Goal: Information Seeking & Learning: Find specific fact

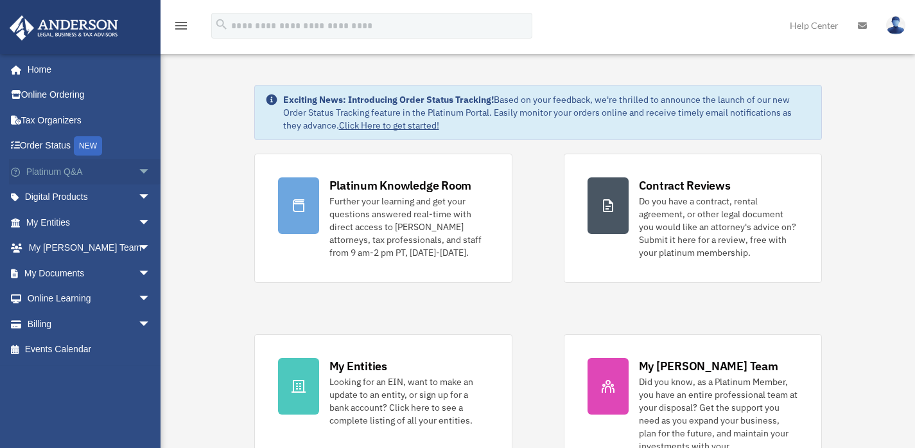
click at [138, 174] on span "arrow_drop_down" at bounding box center [151, 172] width 26 height 26
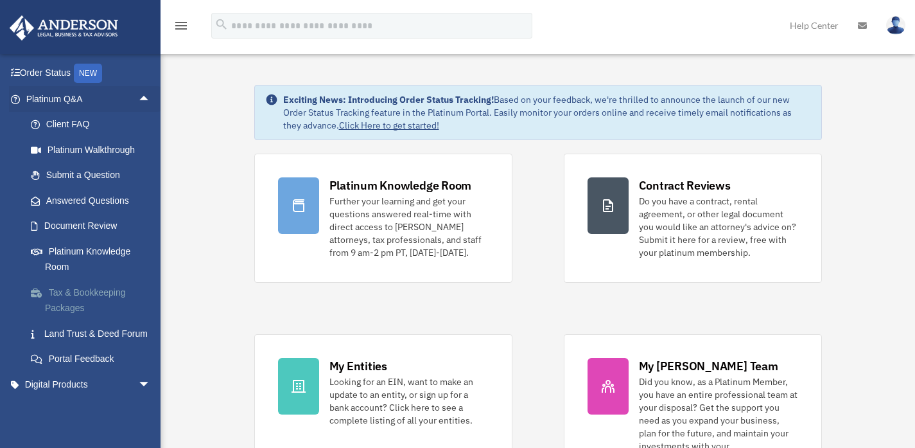
scroll to position [73, 0]
click at [79, 333] on link "Land Trust & Deed Forum" at bounding box center [94, 333] width 152 height 26
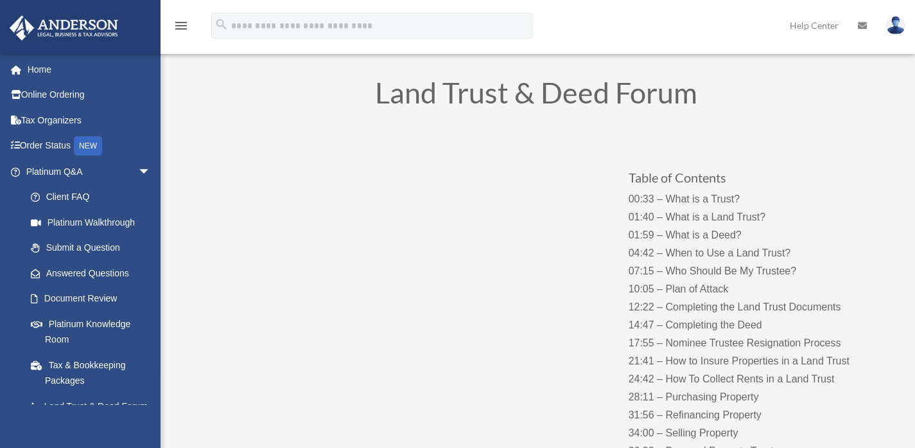
scroll to position [41, 0]
click at [138, 173] on span "arrow_drop_down" at bounding box center [151, 172] width 26 height 26
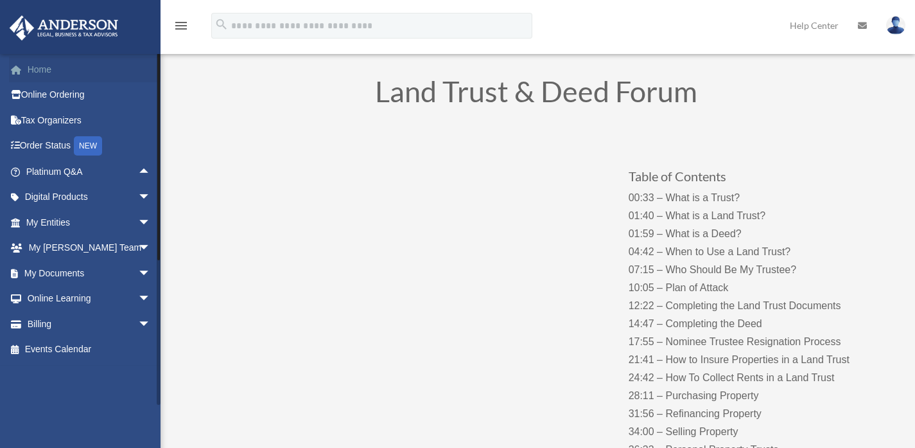
click at [50, 62] on link "Home" at bounding box center [89, 70] width 161 height 26
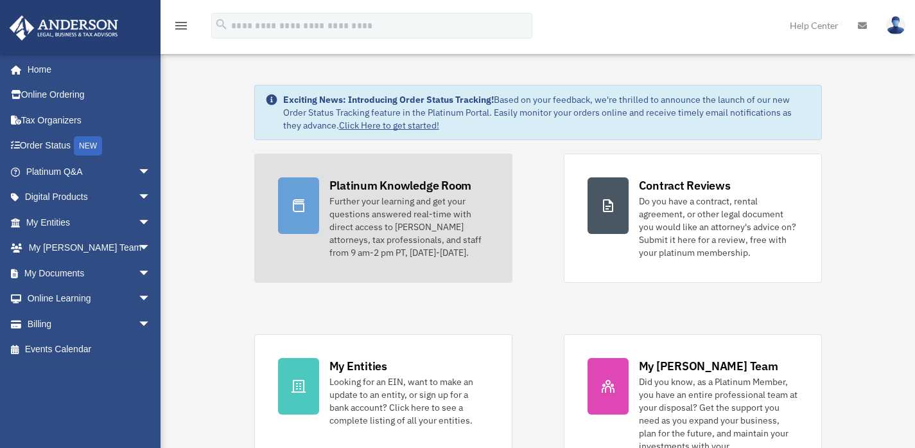
click at [363, 180] on div "Platinum Knowledge Room" at bounding box center [400, 185] width 143 height 16
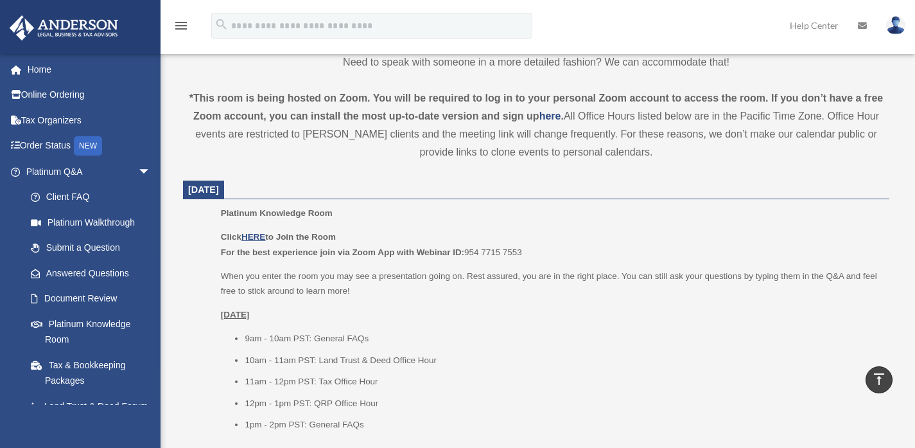
scroll to position [416, 0]
click at [249, 224] on div "Platinum Knowledge Room Click HERE to Join the Room For the best experience joi…" at bounding box center [551, 321] width 660 height 235
click at [250, 227] on p "Click HERE to Join the Room For the best experience join via Zoom App with Webi…" at bounding box center [551, 242] width 660 height 30
click at [254, 234] on u "HERE" at bounding box center [253, 235] width 24 height 10
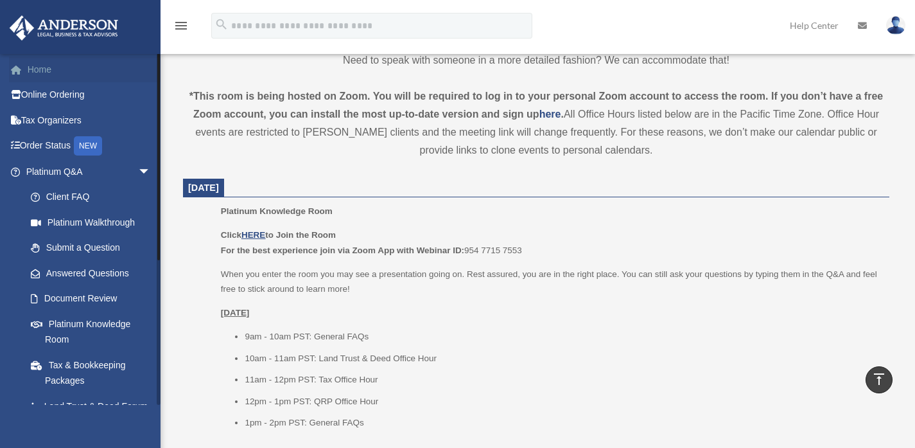
click at [55, 73] on link "Home" at bounding box center [89, 70] width 161 height 26
click at [138, 173] on span "arrow_drop_down" at bounding box center [151, 172] width 26 height 26
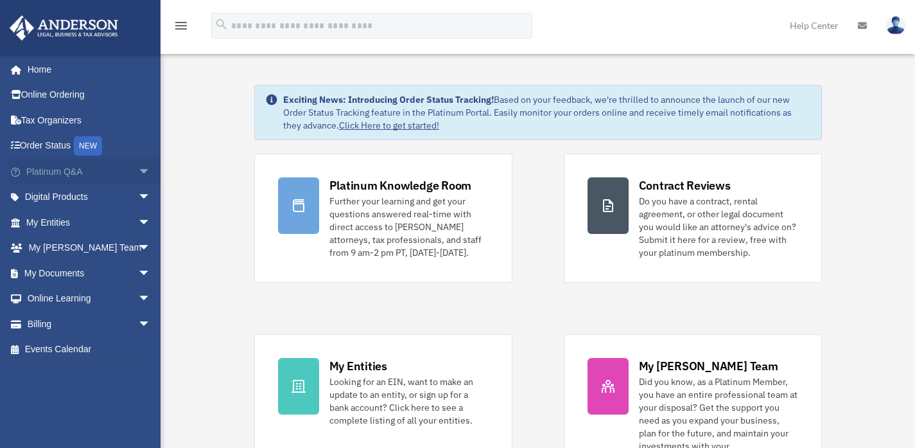
click at [138, 169] on span "arrow_drop_down" at bounding box center [151, 172] width 26 height 26
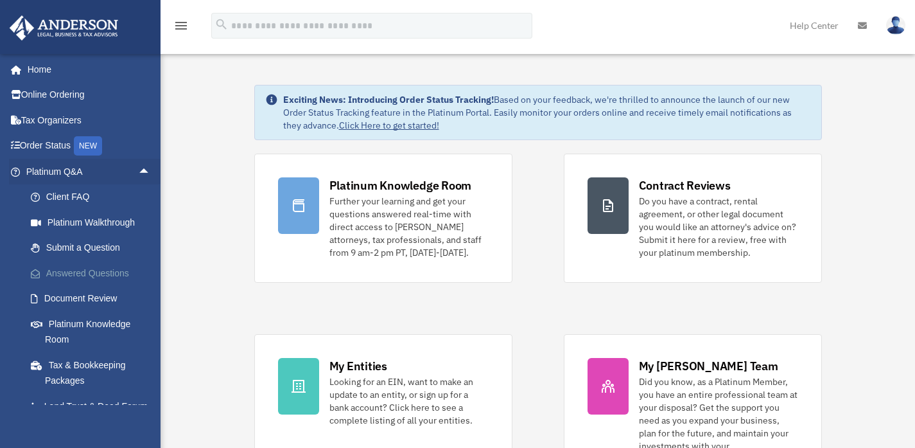
click at [96, 274] on link "Answered Questions" at bounding box center [94, 273] width 152 height 26
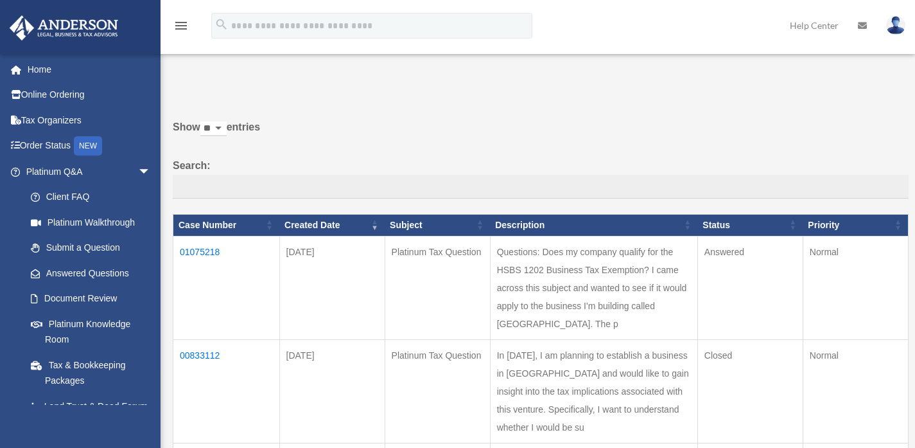
click at [198, 250] on td "01075218" at bounding box center [226, 287] width 107 height 103
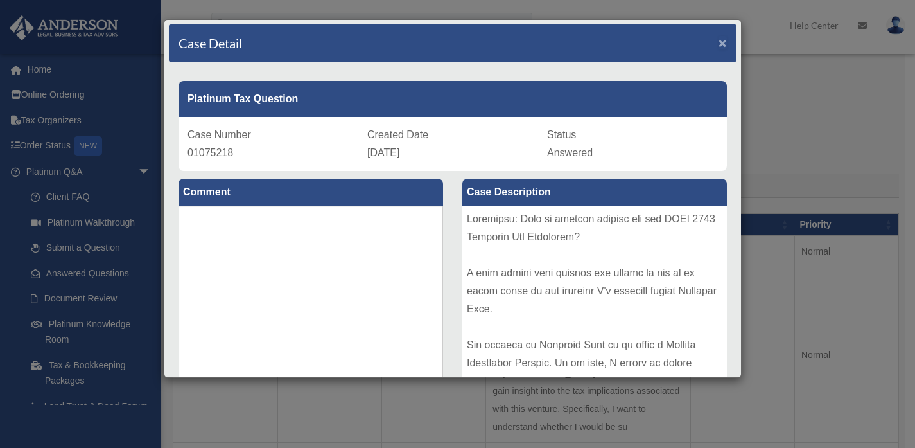
click at [719, 47] on span "×" at bounding box center [723, 42] width 8 height 15
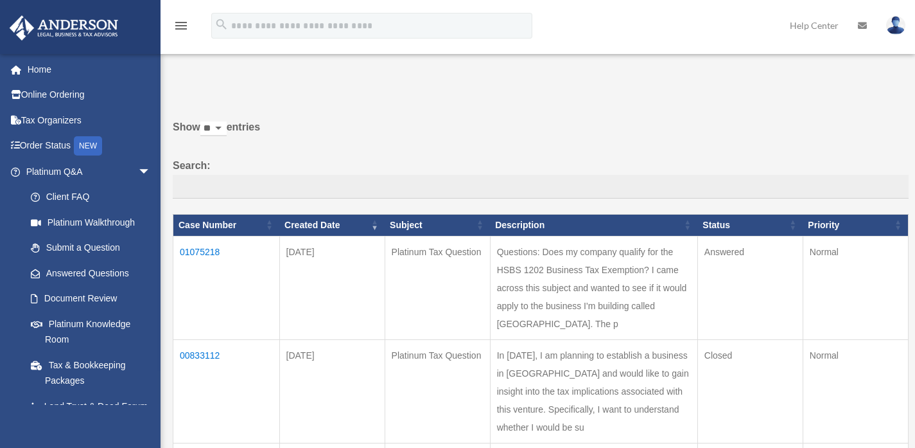
click at [414, 91] on p at bounding box center [536, 83] width 745 height 18
click at [560, 25] on div "menu search Site Menu add eric.esparza90@gmail.com My Profile Reset Password Lo…" at bounding box center [458, 32] width 896 height 44
click at [486, 44] on div "menu search Site Menu add eric.esparza90@gmail.com My Profile Reset Password Lo…" at bounding box center [458, 32] width 896 height 44
